Goal: Information Seeking & Learning: Check status

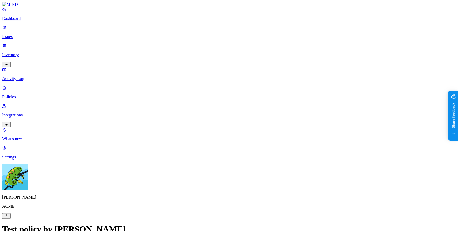
click at [37, 113] on p "Integrations" at bounding box center [229, 115] width 454 height 5
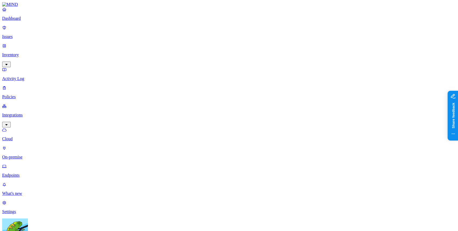
click at [38, 173] on p "Endpoints" at bounding box center [229, 175] width 454 height 5
